Goal: Information Seeking & Learning: Check status

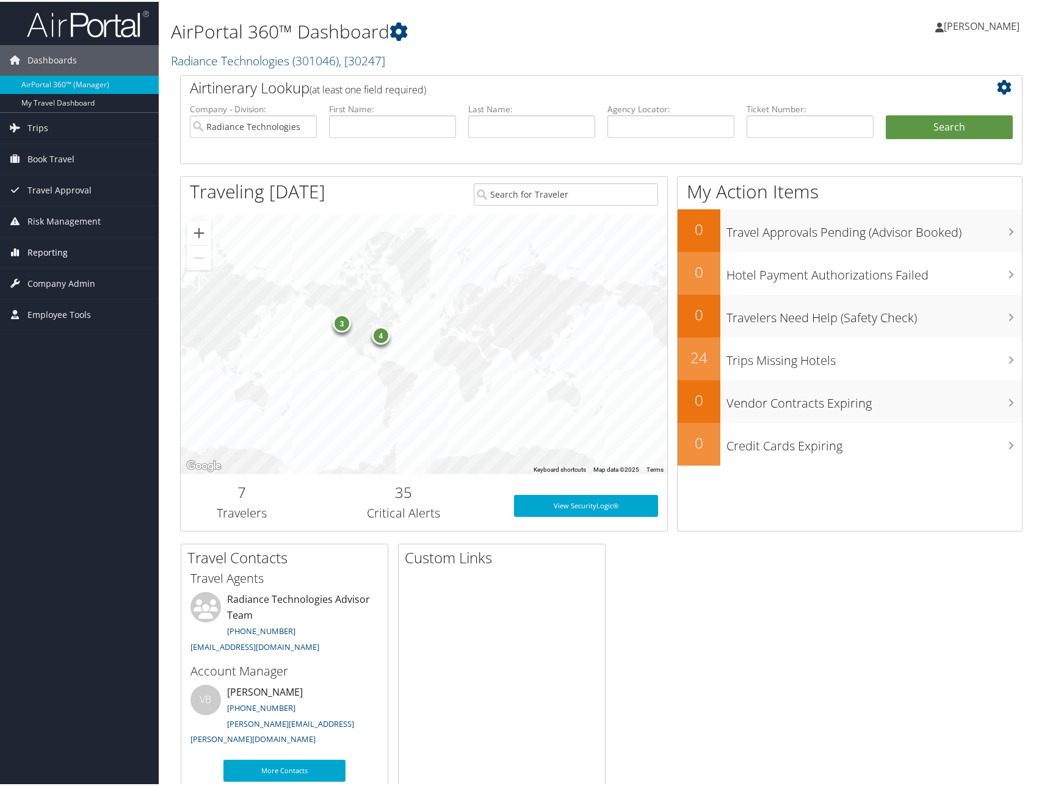
click at [54, 251] on span "Reporting" at bounding box center [47, 251] width 40 height 31
click at [54, 272] on link "Unused Tickets" at bounding box center [79, 275] width 159 height 18
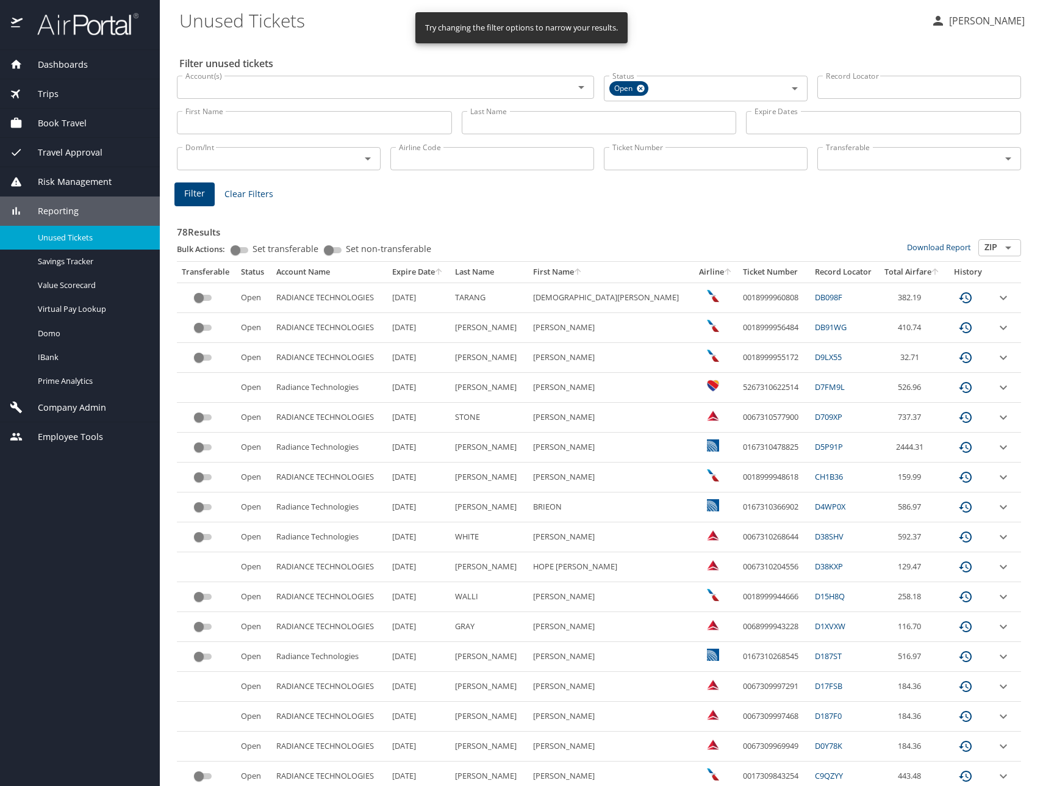
click at [554, 126] on input "Last Name" at bounding box center [599, 122] width 275 height 23
click at [194, 187] on span "Filter" at bounding box center [194, 193] width 21 height 15
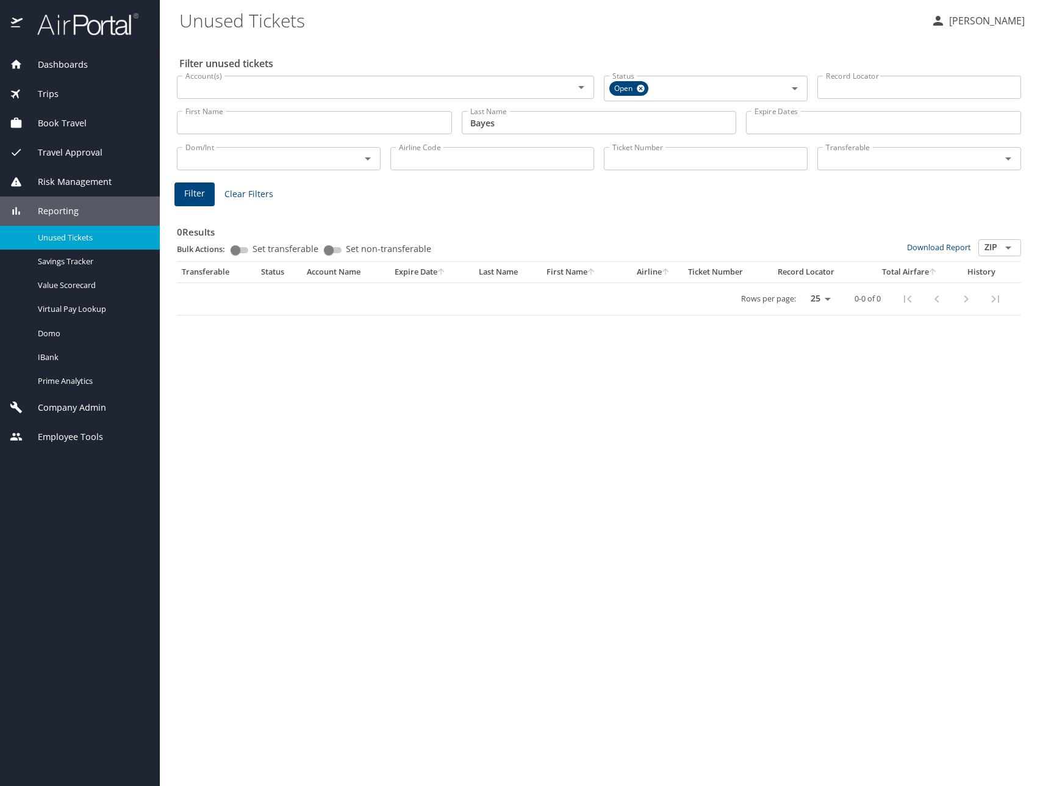
drag, startPoint x: 529, startPoint y: 127, endPoint x: 399, endPoint y: 116, distance: 130.4
click at [399, 116] on div "First Name First Name Last Name [PERSON_NAME] Last Name Expire Dates Expire Dat…" at bounding box center [599, 122] width 854 height 43
click at [198, 196] on span "Filter" at bounding box center [194, 193] width 21 height 15
drag, startPoint x: 592, startPoint y: 121, endPoint x: 443, endPoint y: 119, distance: 148.9
click at [442, 119] on div "First Name First Name Last Name [PERSON_NAME] Last Name Expire Dates Expire Dat…" at bounding box center [599, 122] width 854 height 43
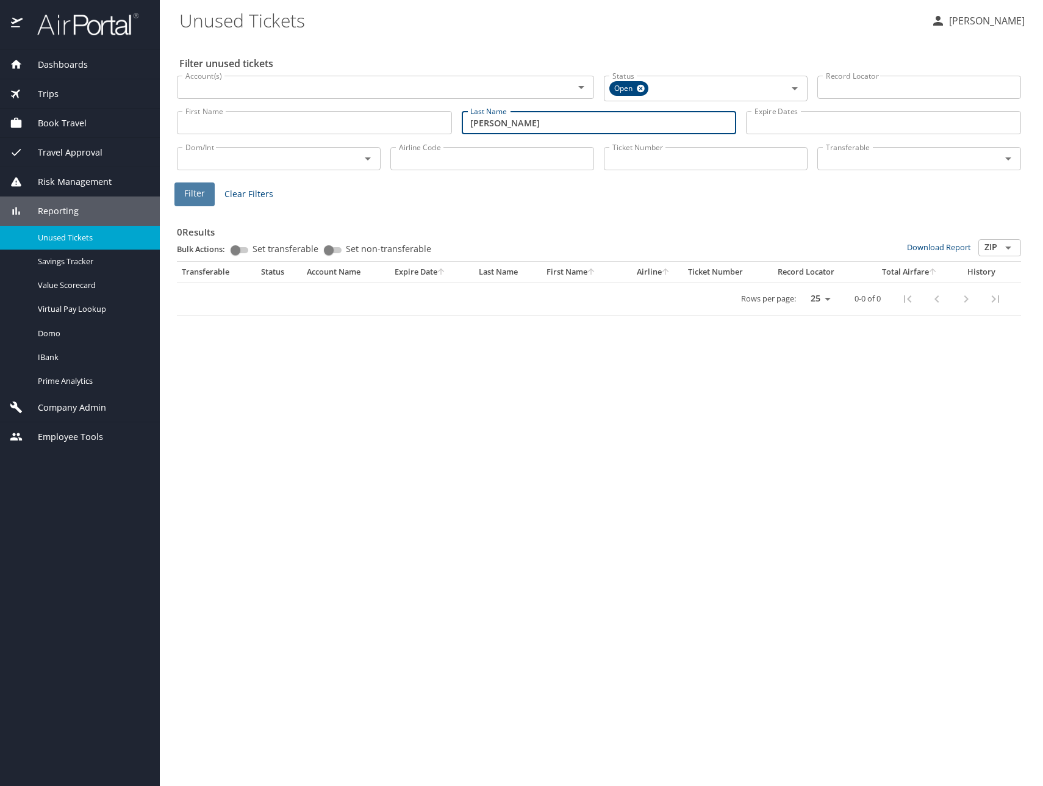
click at [187, 196] on span "Filter" at bounding box center [194, 193] width 21 height 15
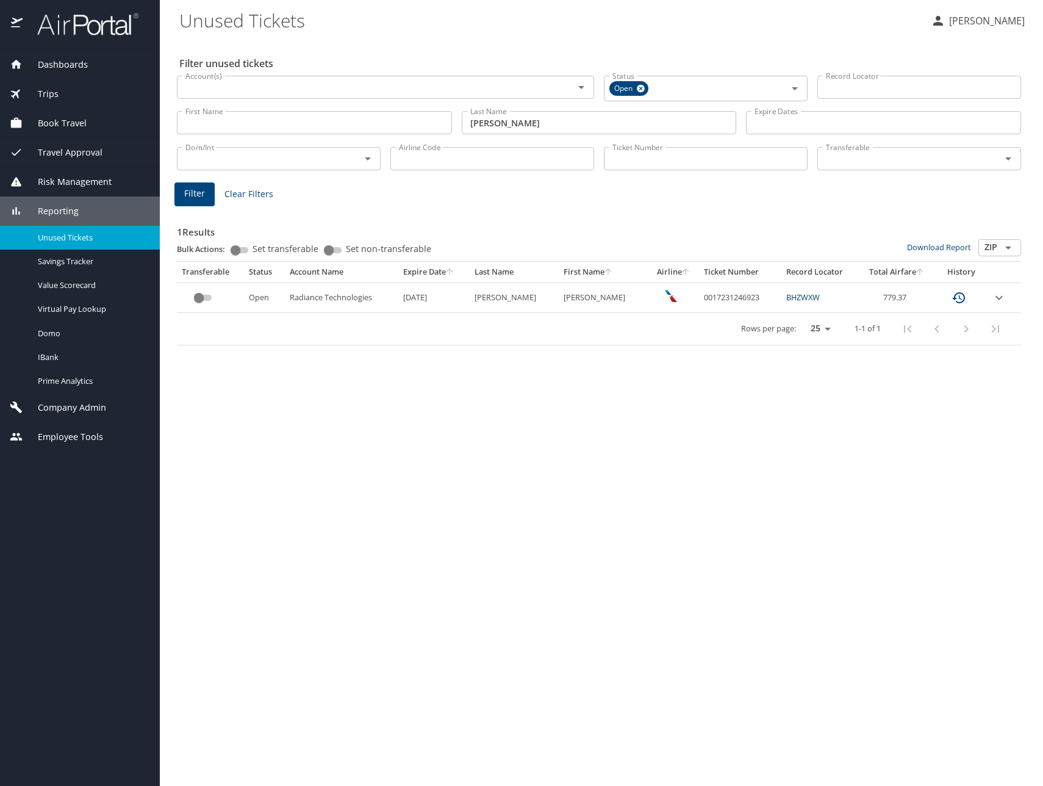
drag, startPoint x: 570, startPoint y: 118, endPoint x: 397, endPoint y: 129, distance: 173.0
click at [394, 129] on div "First Name First Name Last Name [PERSON_NAME] Last Name Expire Dates Expire Dat…" at bounding box center [599, 122] width 854 height 43
click at [195, 199] on span "Filter" at bounding box center [194, 193] width 21 height 15
drag, startPoint x: 527, startPoint y: 126, endPoint x: 479, endPoint y: 119, distance: 48.1
click at [479, 119] on input "[PERSON_NAME]" at bounding box center [599, 122] width 275 height 23
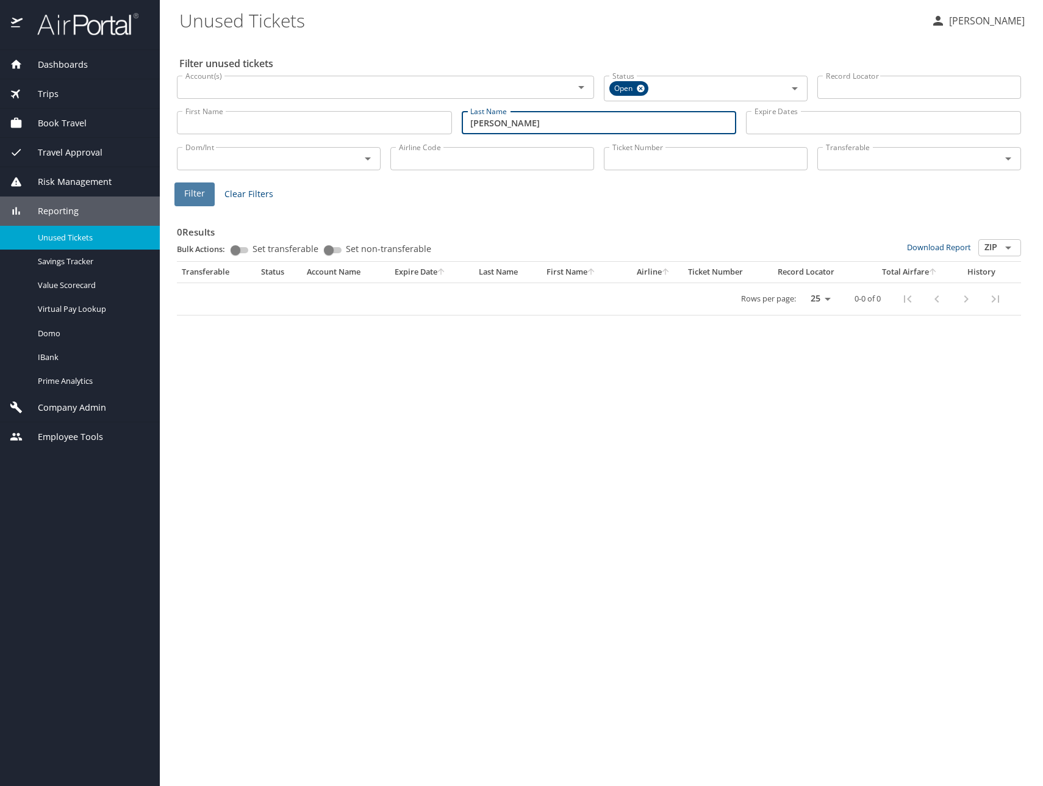
click at [193, 193] on span "Filter" at bounding box center [194, 193] width 21 height 15
click at [197, 196] on span "Filter" at bounding box center [194, 193] width 21 height 15
drag, startPoint x: 422, startPoint y: 135, endPoint x: 365, endPoint y: 135, distance: 57.4
click at [361, 136] on div "First Name First Name Last Name [PERSON_NAME] Last Name Expire Dates Expire Dat…" at bounding box center [599, 122] width 854 height 43
click at [196, 193] on span "Filter" at bounding box center [194, 193] width 21 height 15
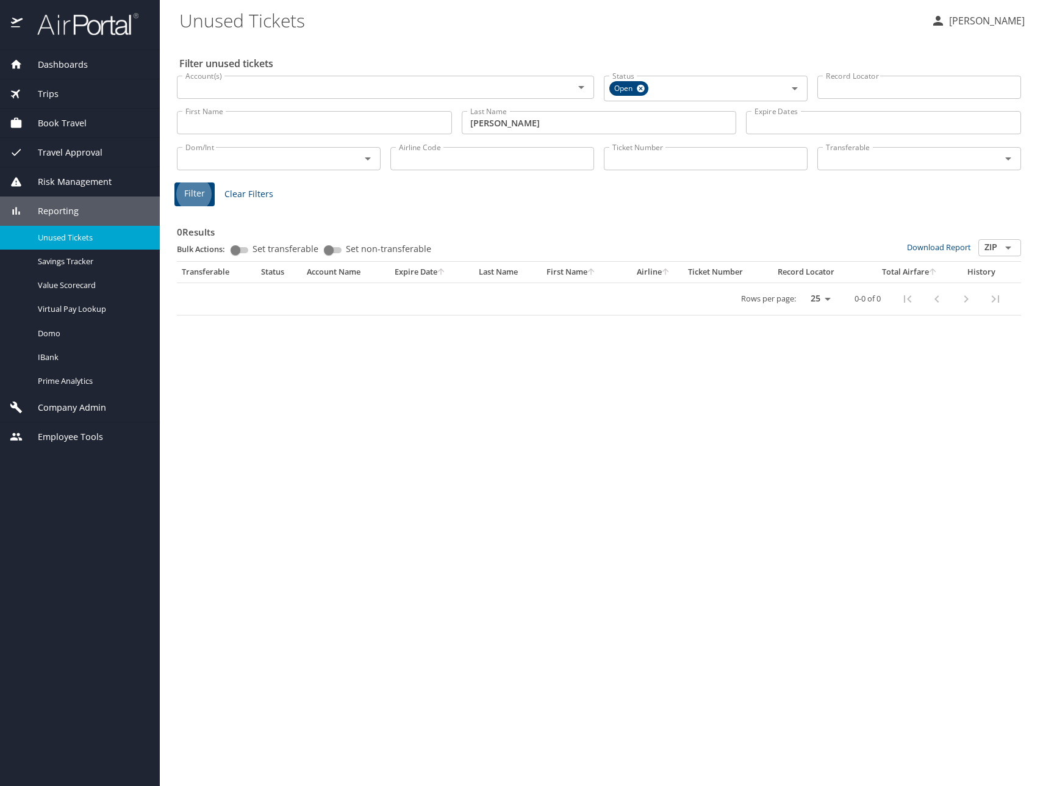
drag, startPoint x: 517, startPoint y: 126, endPoint x: 433, endPoint y: 124, distance: 84.2
click at [433, 124] on div "First Name First Name Last Name [PERSON_NAME] Last Name Expire Dates Expire Dat…" at bounding box center [599, 122] width 854 height 43
click at [196, 191] on span "Filter" at bounding box center [194, 193] width 21 height 15
drag, startPoint x: 439, startPoint y: 121, endPoint x: 524, endPoint y: 132, distance: 85.5
click at [438, 121] on div "First Name First Name Last Name [PERSON_NAME] Last Name Expire Dates Expire Dat…" at bounding box center [599, 122] width 854 height 43
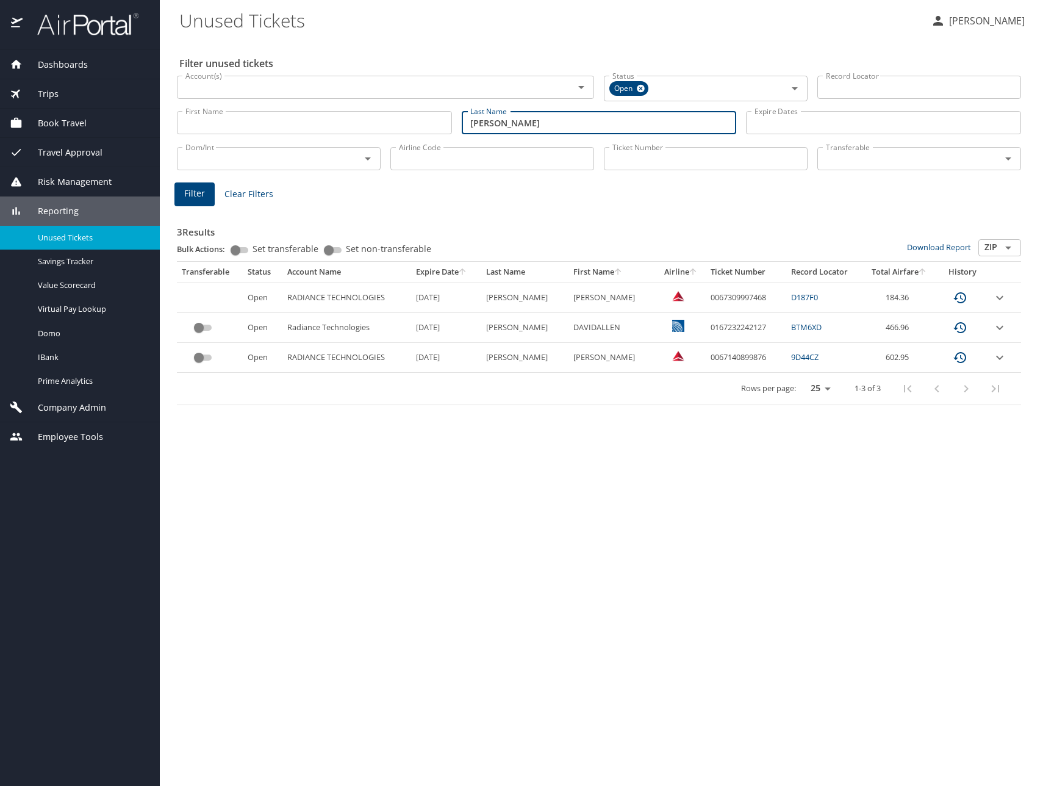
click at [527, 124] on input "[PERSON_NAME]" at bounding box center [599, 122] width 275 height 23
drag, startPoint x: 527, startPoint y: 124, endPoint x: 431, endPoint y: 128, distance: 95.9
click at [434, 131] on div "First Name First Name Last Name [PERSON_NAME] Last Name Expire Dates Expire Dat…" at bounding box center [599, 122] width 854 height 43
click at [193, 191] on span "Filter" at bounding box center [194, 193] width 21 height 15
drag, startPoint x: 497, startPoint y: 128, endPoint x: 423, endPoint y: 121, distance: 74.7
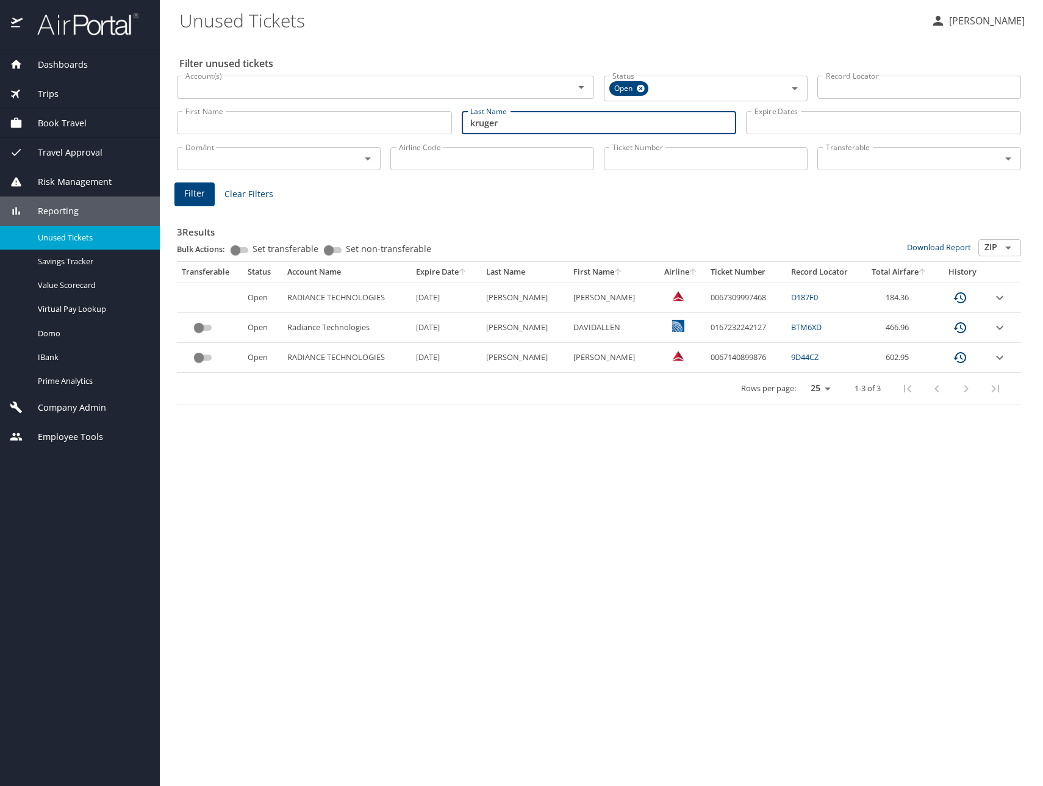
click at [430, 123] on div "First Name First Name Last Name [PERSON_NAME] Last Name Expire Dates Expire Dat…" at bounding box center [599, 122] width 854 height 43
click at [199, 193] on span "Filter" at bounding box center [194, 193] width 21 height 15
drag, startPoint x: 538, startPoint y: 129, endPoint x: 436, endPoint y: 123, distance: 102.1
click at [439, 123] on div "First Name First Name Last Name [PERSON_NAME] Last Name Expire Dates Expire Dat…" at bounding box center [599, 122] width 854 height 43
click at [196, 195] on span "Filter" at bounding box center [194, 193] width 21 height 15
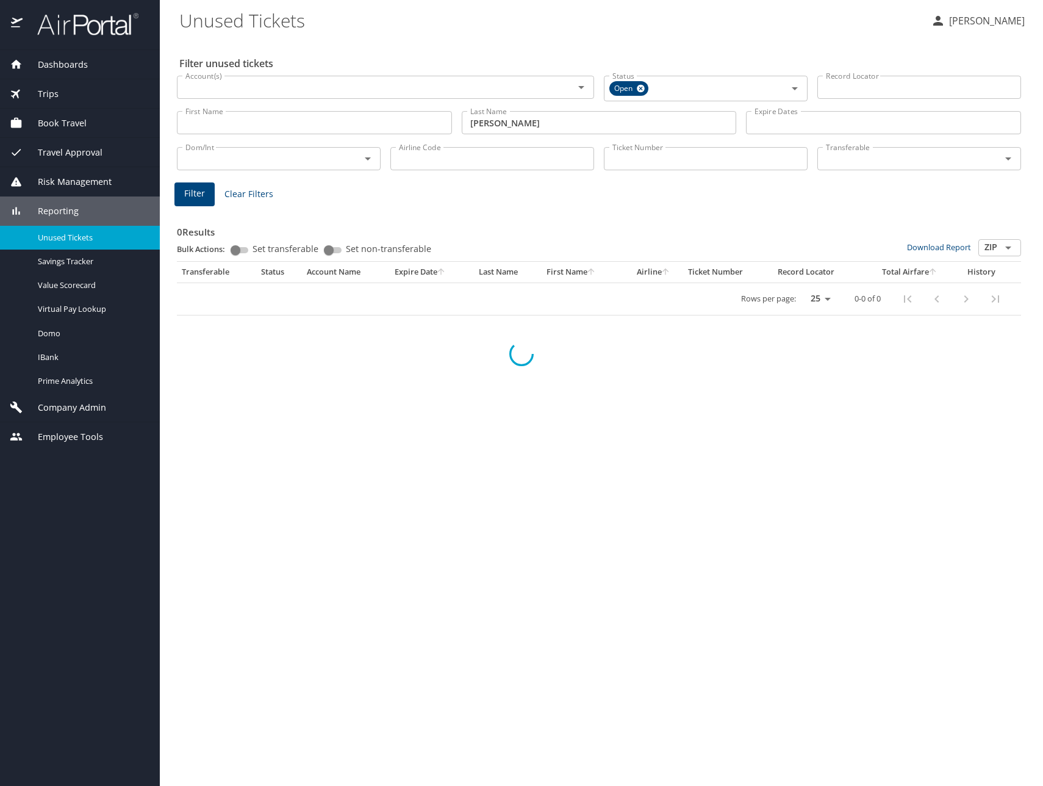
click at [378, 120] on div "First Name First Name Last Name [PERSON_NAME] Last Name Expire Dates Expire Dat…" at bounding box center [599, 122] width 854 height 43
type input "m"
click at [198, 196] on span "Filter" at bounding box center [194, 193] width 21 height 15
drag, startPoint x: 510, startPoint y: 122, endPoint x: 419, endPoint y: 115, distance: 91.8
click at [425, 120] on div "First Name First Name Last Name [PERSON_NAME] Last Name Expire Dates Expire Dat…" at bounding box center [599, 122] width 854 height 43
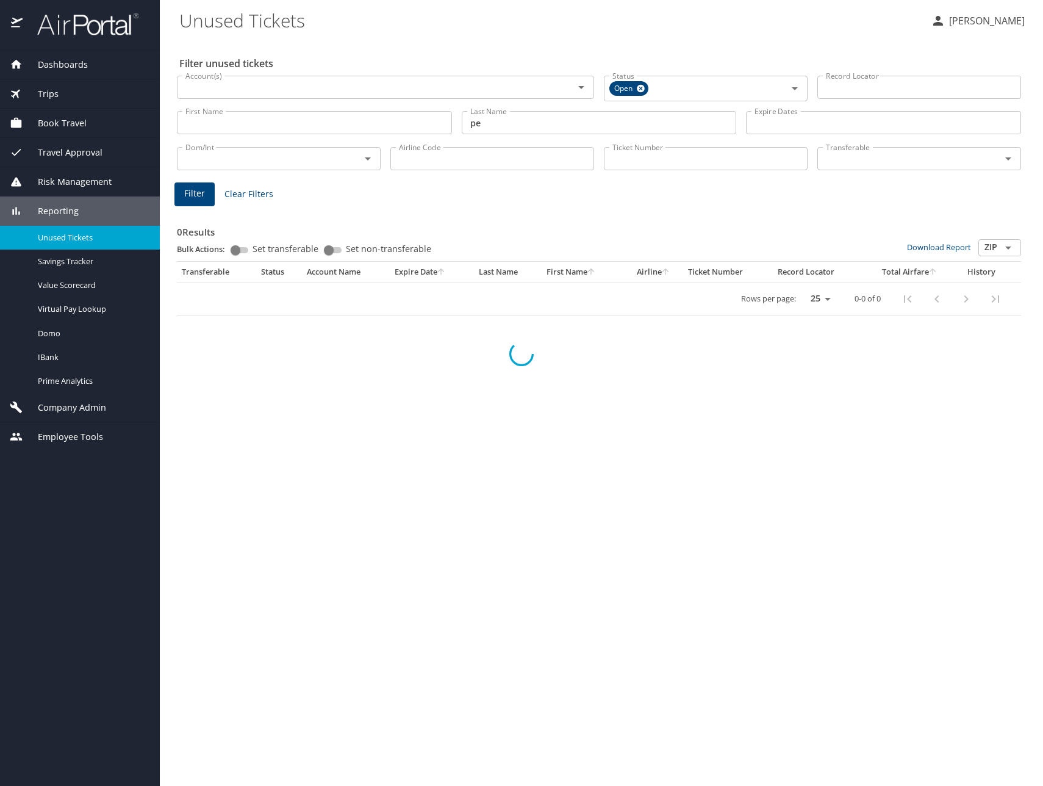
type input "p"
click at [202, 199] on span "Filter" at bounding box center [194, 193] width 21 height 15
drag, startPoint x: 545, startPoint y: 125, endPoint x: 439, endPoint y: 123, distance: 105.6
click at [439, 123] on div "First Name First Name Last Name [PERSON_NAME] Last Name Expire Dates Expire Dat…" at bounding box center [599, 122] width 854 height 43
click at [194, 192] on span "Filter" at bounding box center [194, 193] width 21 height 15
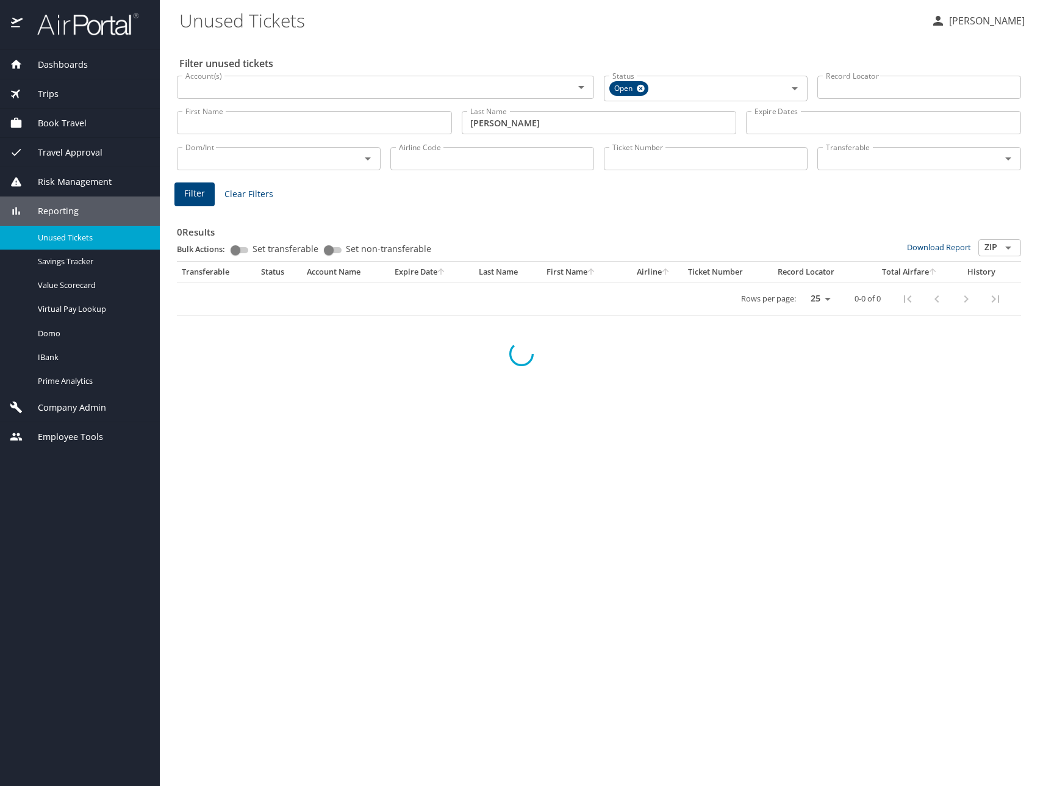
drag, startPoint x: 538, startPoint y: 122, endPoint x: 419, endPoint y: 118, distance: 118.5
click at [420, 118] on div "First Name First Name Last Name [PERSON_NAME] Last Name Expire Dates Expire Dat…" at bounding box center [599, 122] width 854 height 43
click at [195, 193] on span "Filter" at bounding box center [194, 193] width 21 height 15
click at [434, 115] on div "First Name First Name Last Name [PERSON_NAME] Last Name Expire Dates Expire Dat…" at bounding box center [599, 122] width 854 height 43
click at [196, 197] on span "Filter" at bounding box center [194, 193] width 21 height 15
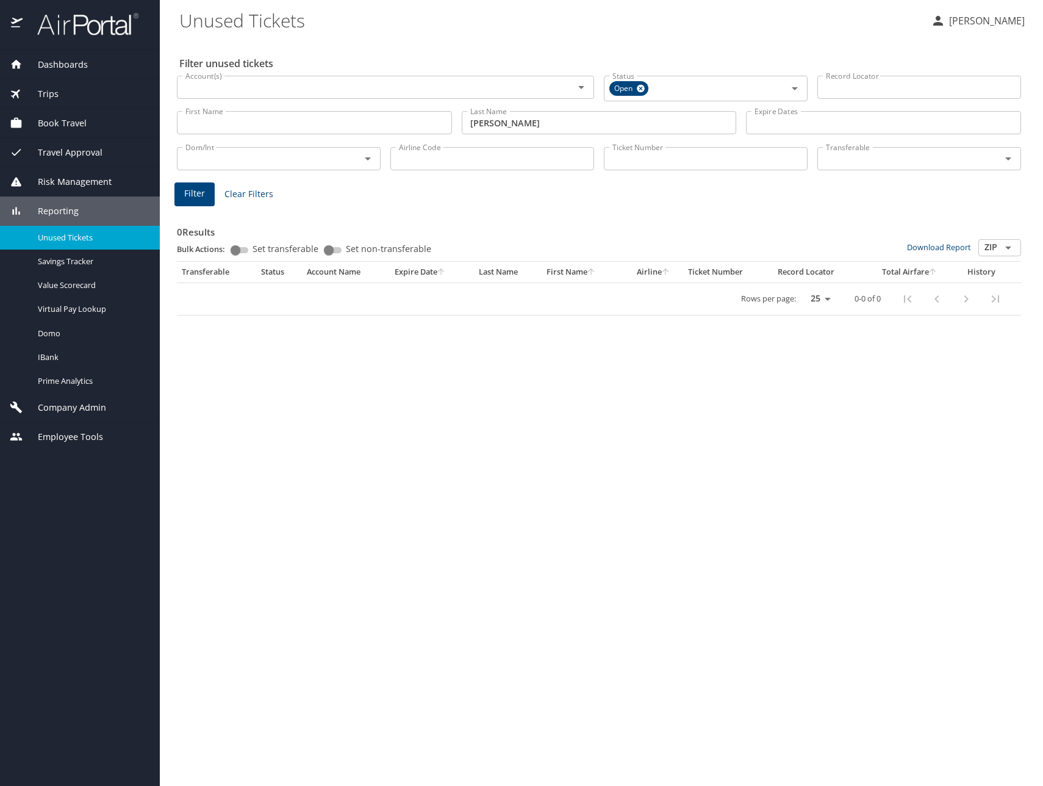
click at [602, 118] on input "[PERSON_NAME]" at bounding box center [599, 122] width 275 height 23
click at [418, 119] on div "First Name First Name Last Name [PERSON_NAME] Last Name Expire Dates Expire Dat…" at bounding box center [599, 122] width 854 height 43
click at [204, 192] on button "Filter" at bounding box center [195, 194] width 40 height 24
drag, startPoint x: 507, startPoint y: 123, endPoint x: 419, endPoint y: 123, distance: 87.9
click at [430, 123] on div "First Name First Name Last Name [PERSON_NAME] Last Name Expire Dates Expire Dat…" at bounding box center [599, 122] width 854 height 43
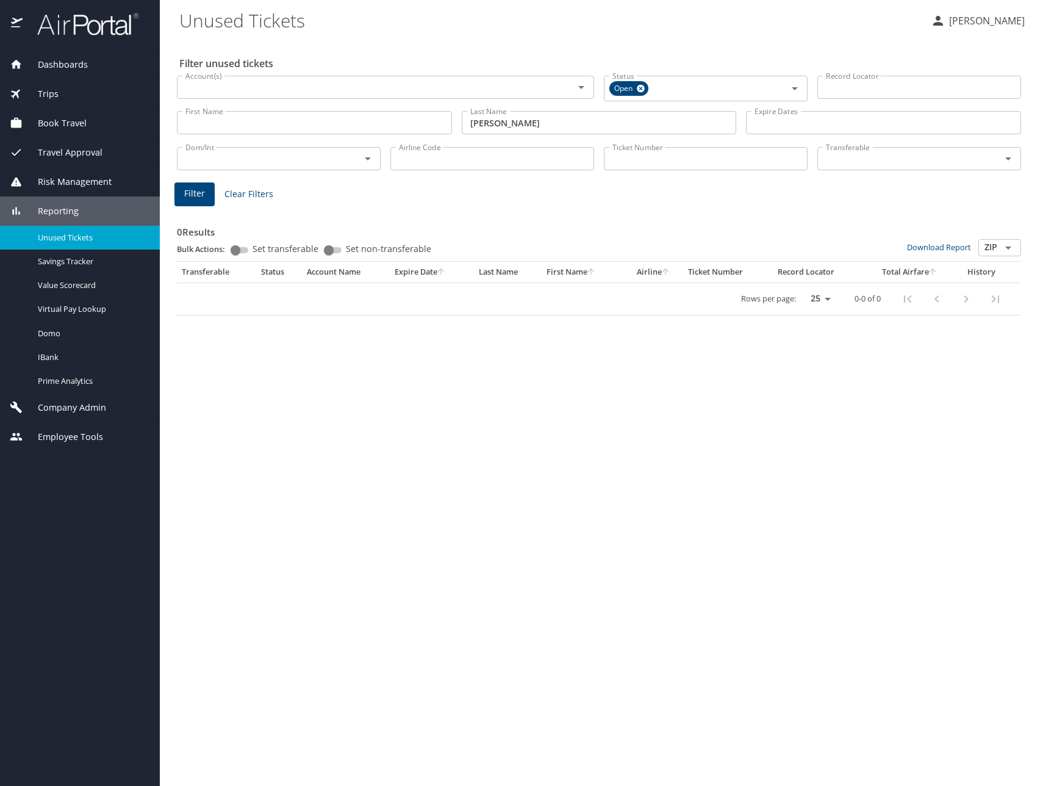
type input "[PERSON_NAME]"
click at [201, 191] on span "Filter" at bounding box center [194, 193] width 21 height 15
